Goal: Book appointment/travel/reservation

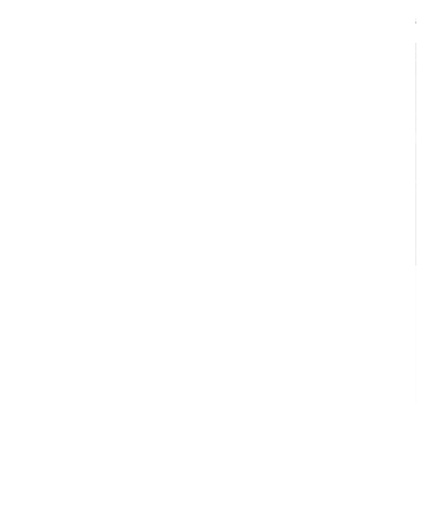
scroll to position [-1, 0]
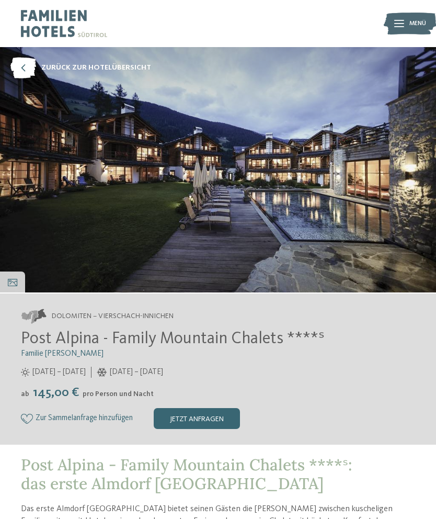
click at [54, 17] on img at bounding box center [64, 23] width 86 height 47
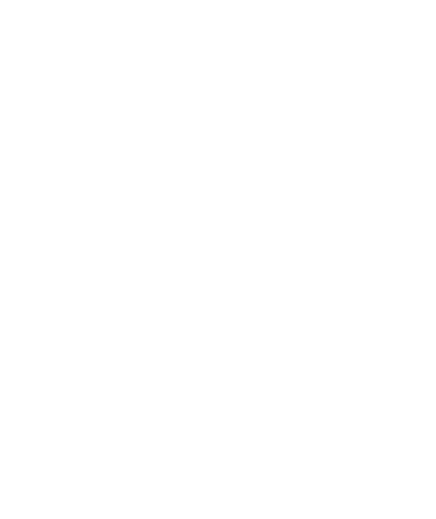
click at [64, 371] on icon at bounding box center [65, 373] width 4 height 4
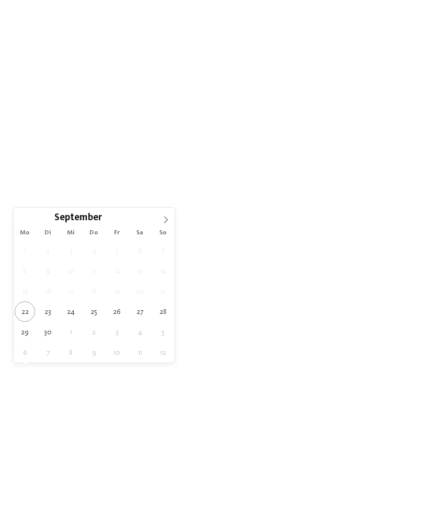
click at [162, 215] on span at bounding box center [166, 217] width 18 height 18
click at [165, 220] on icon at bounding box center [165, 219] width 7 height 7
click at [164, 216] on icon at bounding box center [165, 219] width 7 height 7
click at [165, 221] on icon at bounding box center [165, 219] width 7 height 7
type input "****"
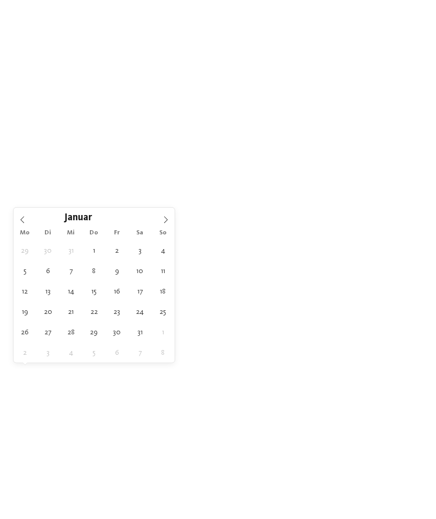
click at [165, 221] on icon at bounding box center [165, 219] width 7 height 7
click at [164, 221] on icon at bounding box center [165, 219] width 7 height 7
click at [165, 218] on icon at bounding box center [165, 219] width 7 height 7
type div "02.04.2026"
type input "****"
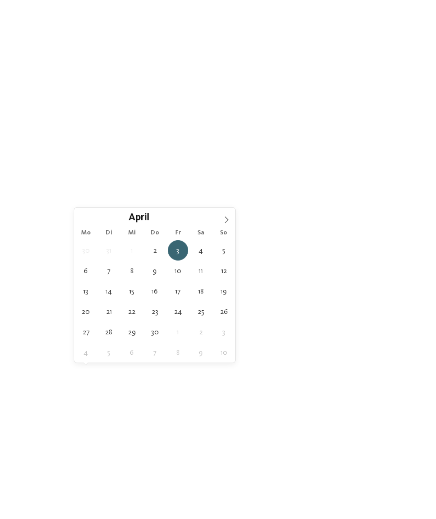
type div "05.04.2026"
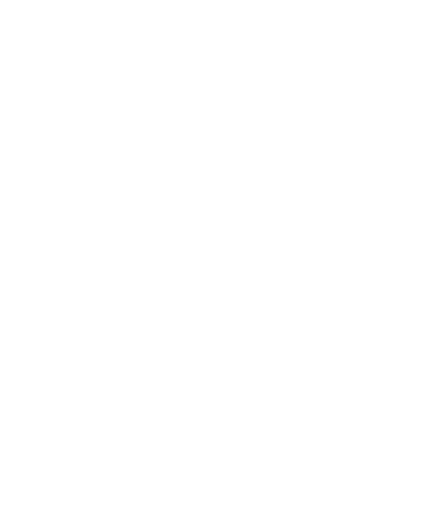
click at [259, 373] on div at bounding box center [256, 373] width 8 height 4
click at [195, 146] on div at bounding box center [197, 146] width 10 height 10
click at [363, 250] on div at bounding box center [364, 251] width 10 height 10
click at [254, 443] on div "übernehmen" at bounding box center [217, 453] width 303 height 21
click at [334, 376] on div "Family Experiences" at bounding box center [303, 372] width 74 height 18
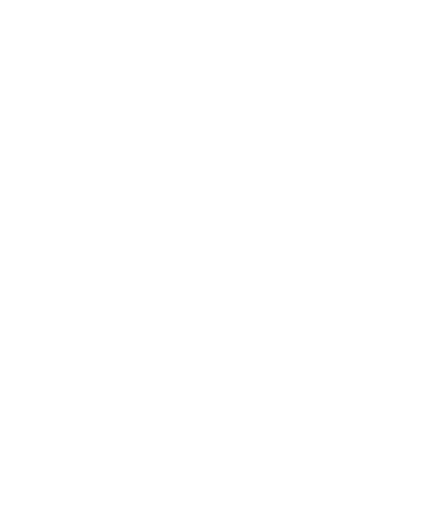
click at [302, 103] on icon at bounding box center [302, 112] width 22 height 18
click at [354, 374] on icon at bounding box center [352, 373] width 4 height 4
click at [388, 145] on icon at bounding box center [385, 154] width 22 height 18
click at [394, 375] on link "Hotel finden" at bounding box center [393, 372] width 57 height 18
